Goal: Task Accomplishment & Management: Use online tool/utility

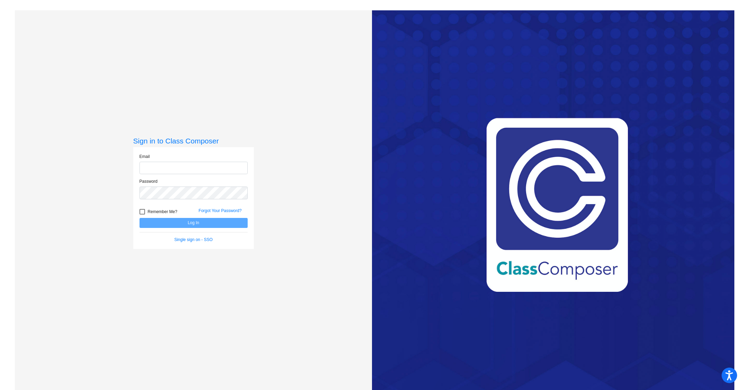
type input "[EMAIL_ADDRESS][DOMAIN_NAME]"
click at [174, 221] on button "Log In" at bounding box center [193, 223] width 108 height 10
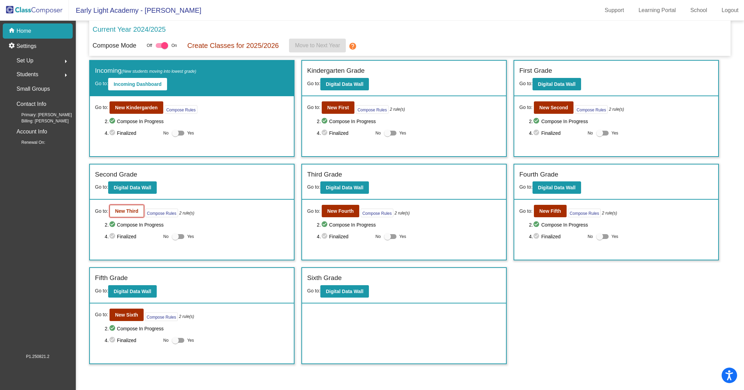
click at [121, 208] on b "New Third" at bounding box center [126, 211] width 23 height 6
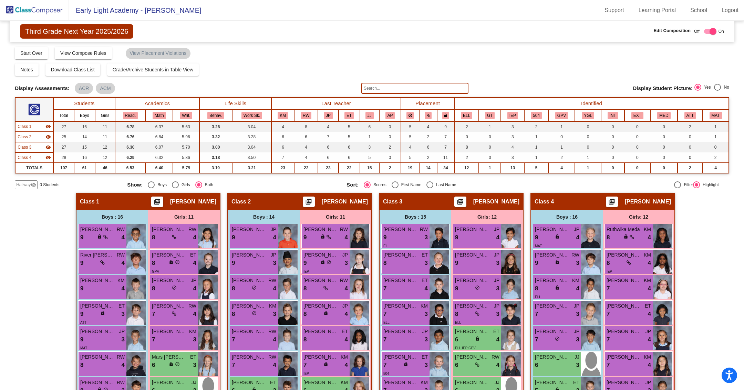
click at [378, 88] on input "text" at bounding box center [414, 88] width 107 height 11
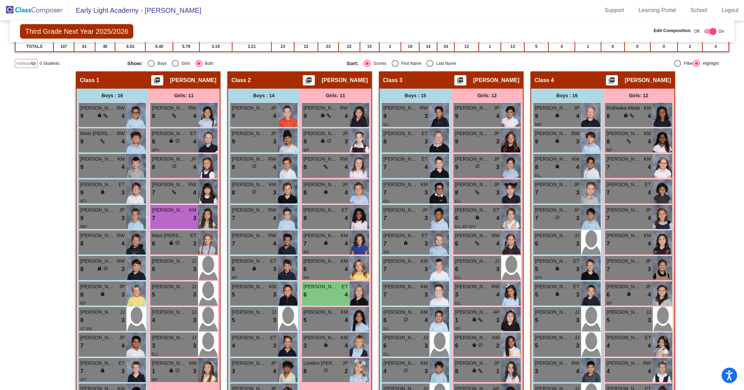
scroll to position [122, 0]
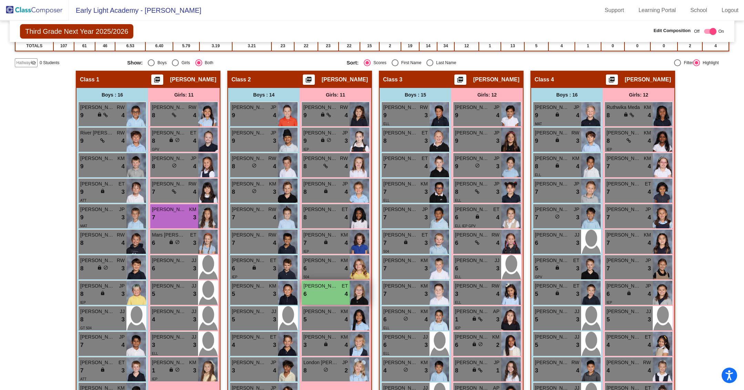
type input "harper"
click at [339, 290] on div "6 lock do_not_disturb_alt 4" at bounding box center [325, 293] width 44 height 9
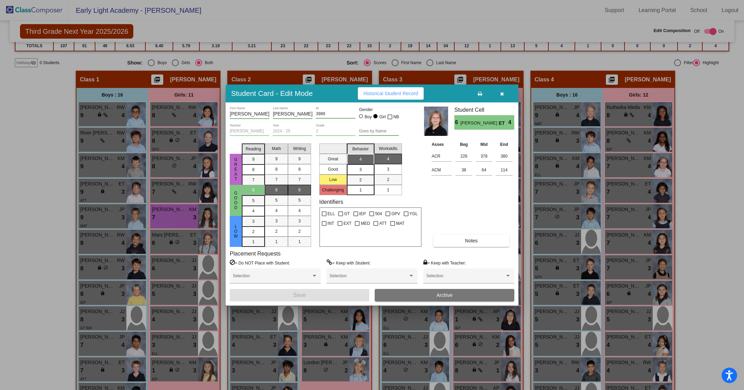
click at [387, 297] on button "Archive" at bounding box center [444, 295] width 139 height 12
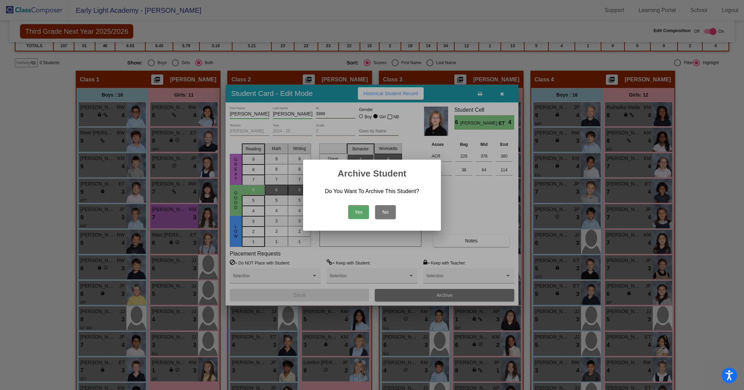
click at [356, 202] on div "Yes No" at bounding box center [371, 210] width 121 height 24
click at [357, 212] on button "Yes" at bounding box center [358, 212] width 21 height 14
